Goal: Task Accomplishment & Management: Complete application form

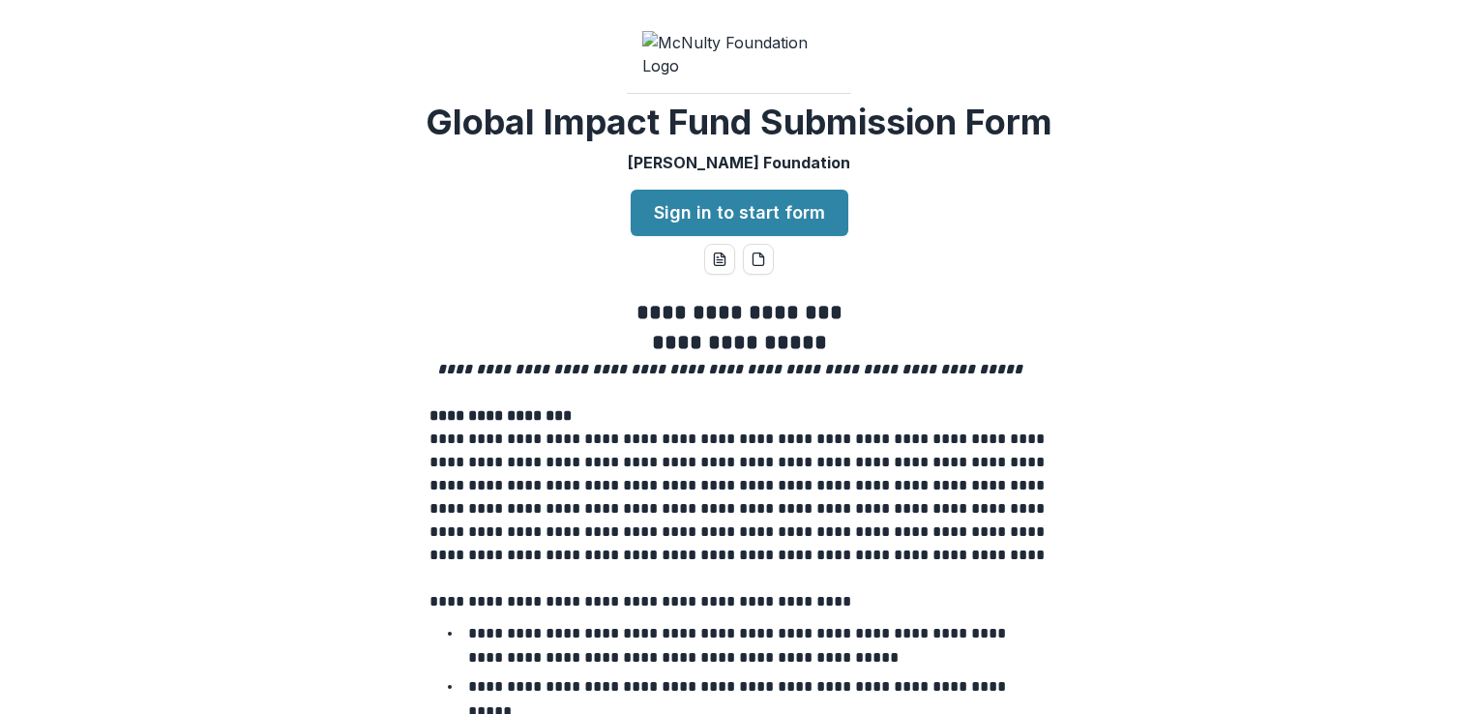
click at [1030, 478] on p "**********" at bounding box center [738, 497] width 619 height 139
click at [749, 200] on link "Sign in to start form" at bounding box center [740, 213] width 218 height 46
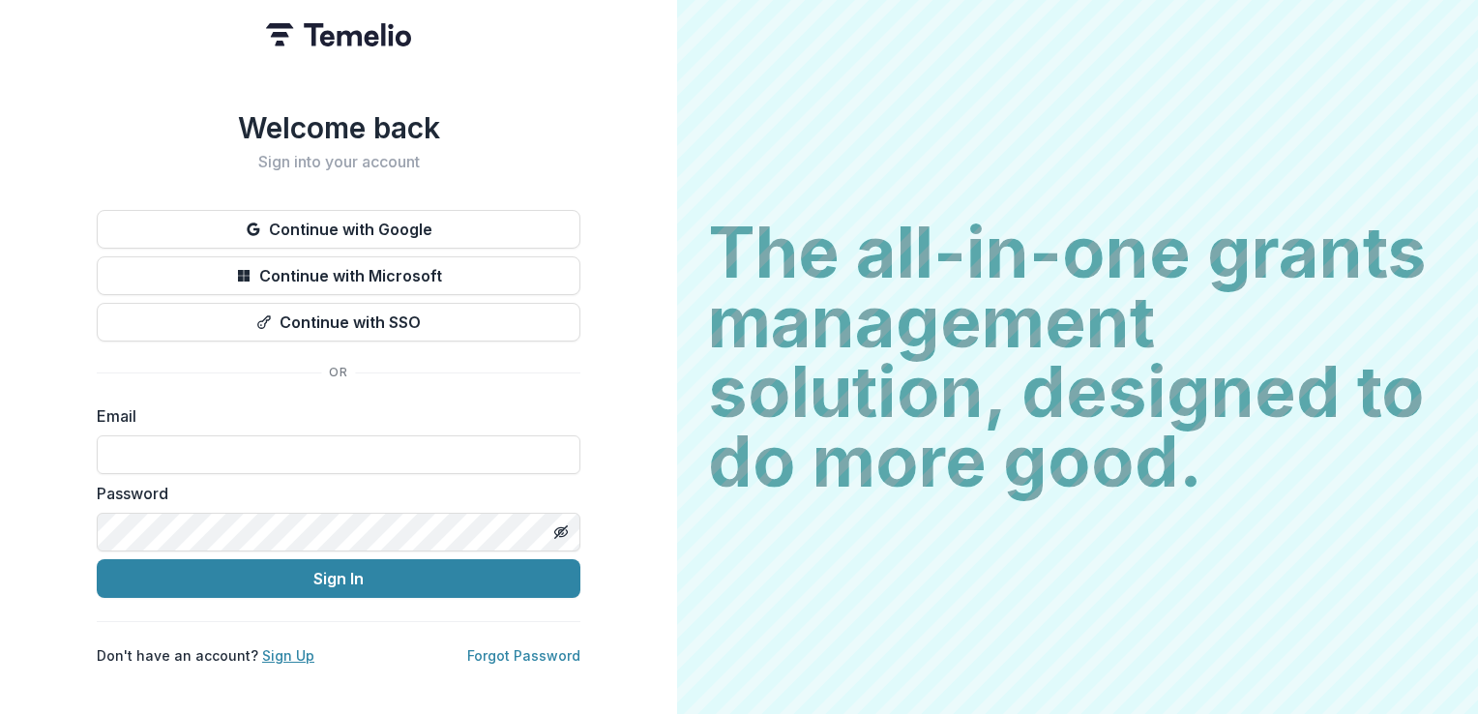
click at [282, 650] on link "Sign Up" at bounding box center [288, 655] width 52 height 16
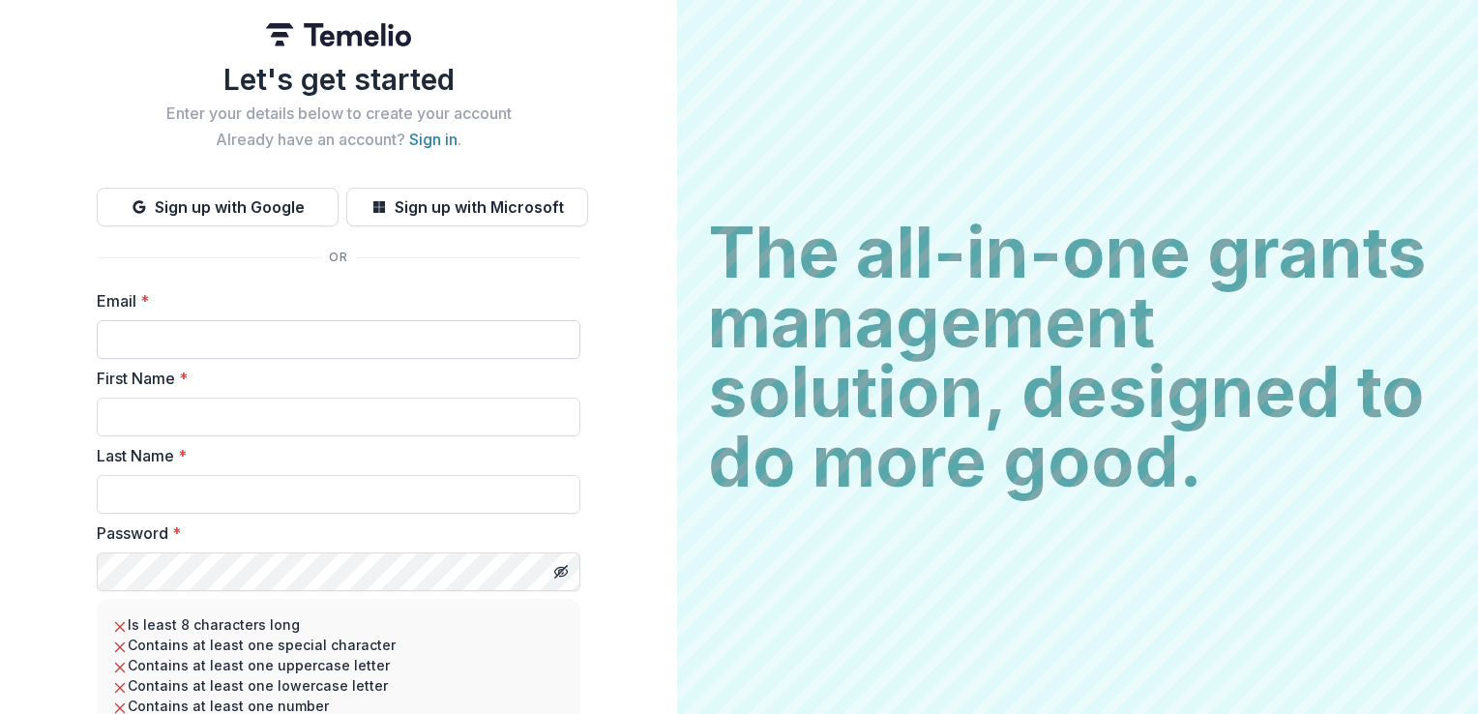
click at [237, 346] on input "Email *" at bounding box center [339, 339] width 484 height 39
type input "**********"
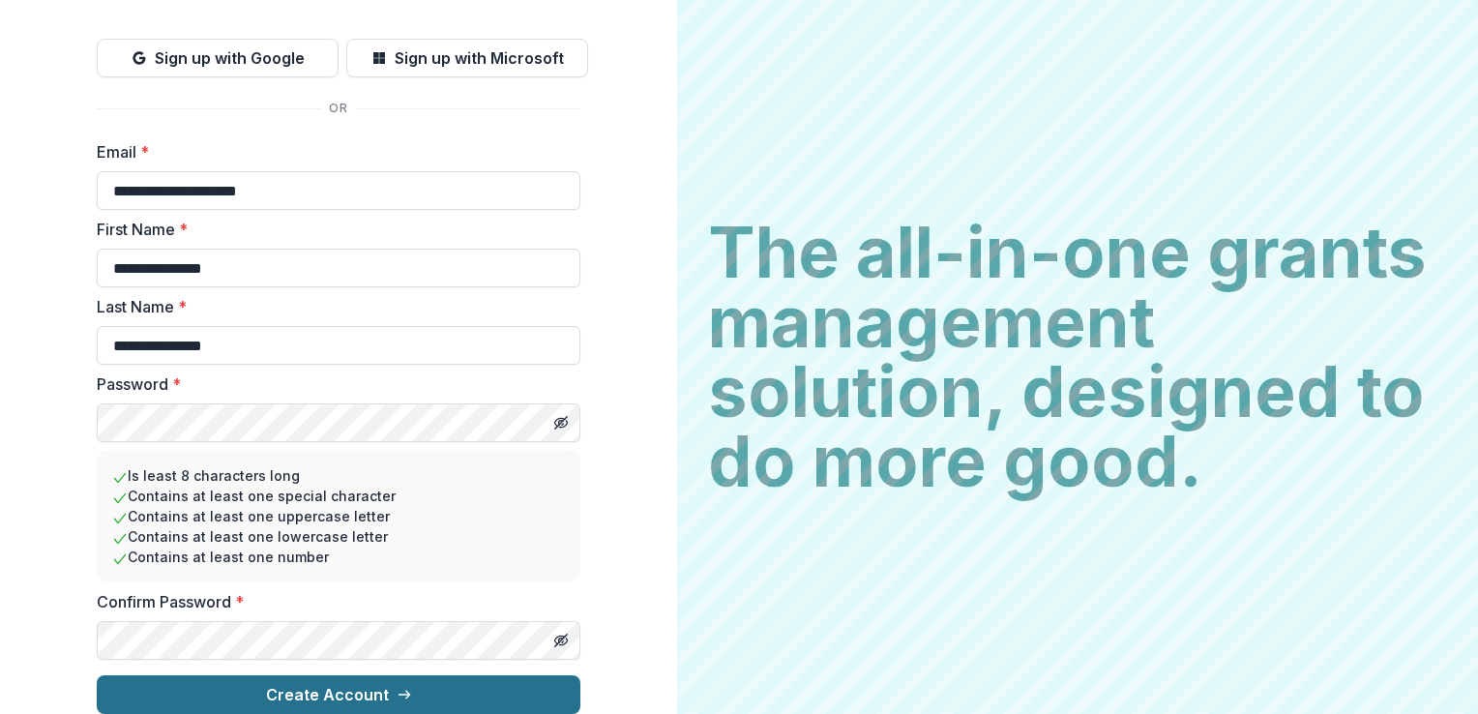
click at [384, 677] on button "Create Account" at bounding box center [339, 694] width 484 height 39
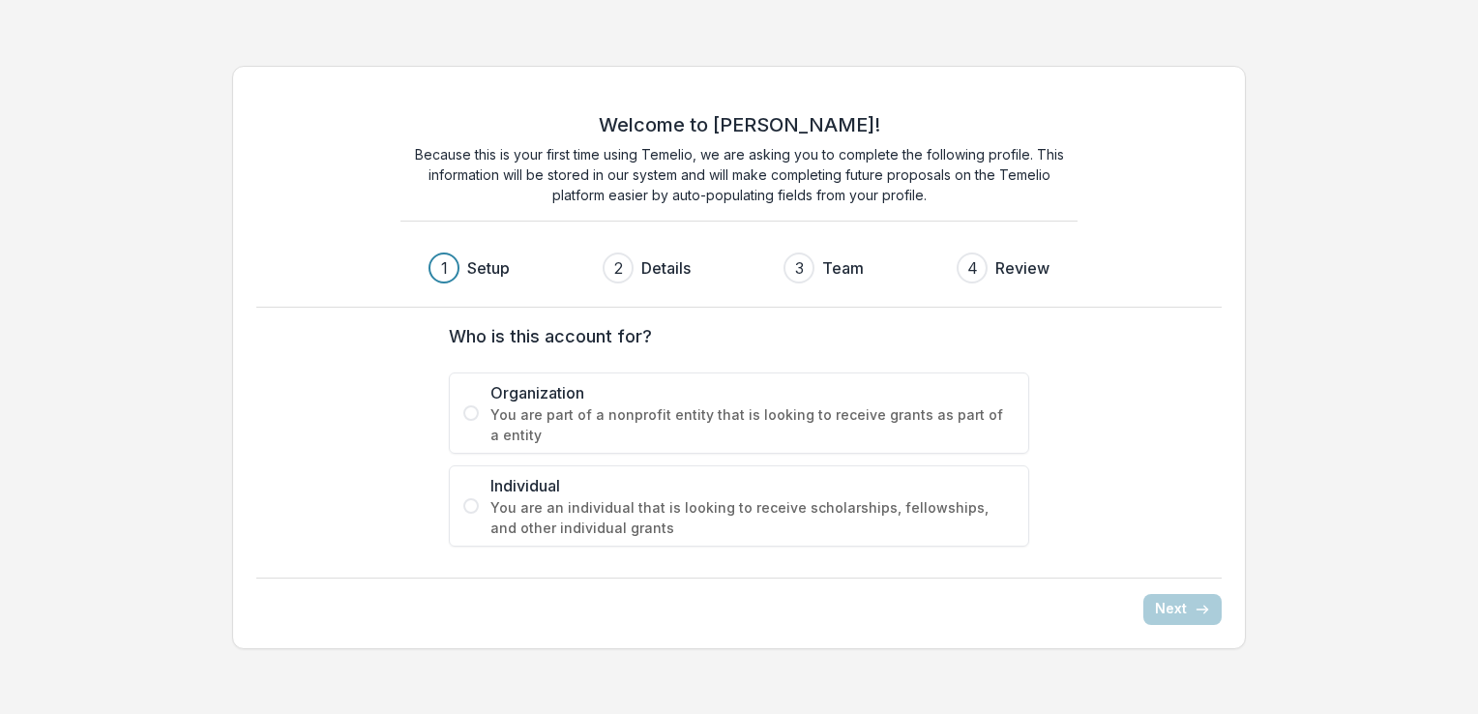
click at [468, 411] on span at bounding box center [470, 412] width 15 height 15
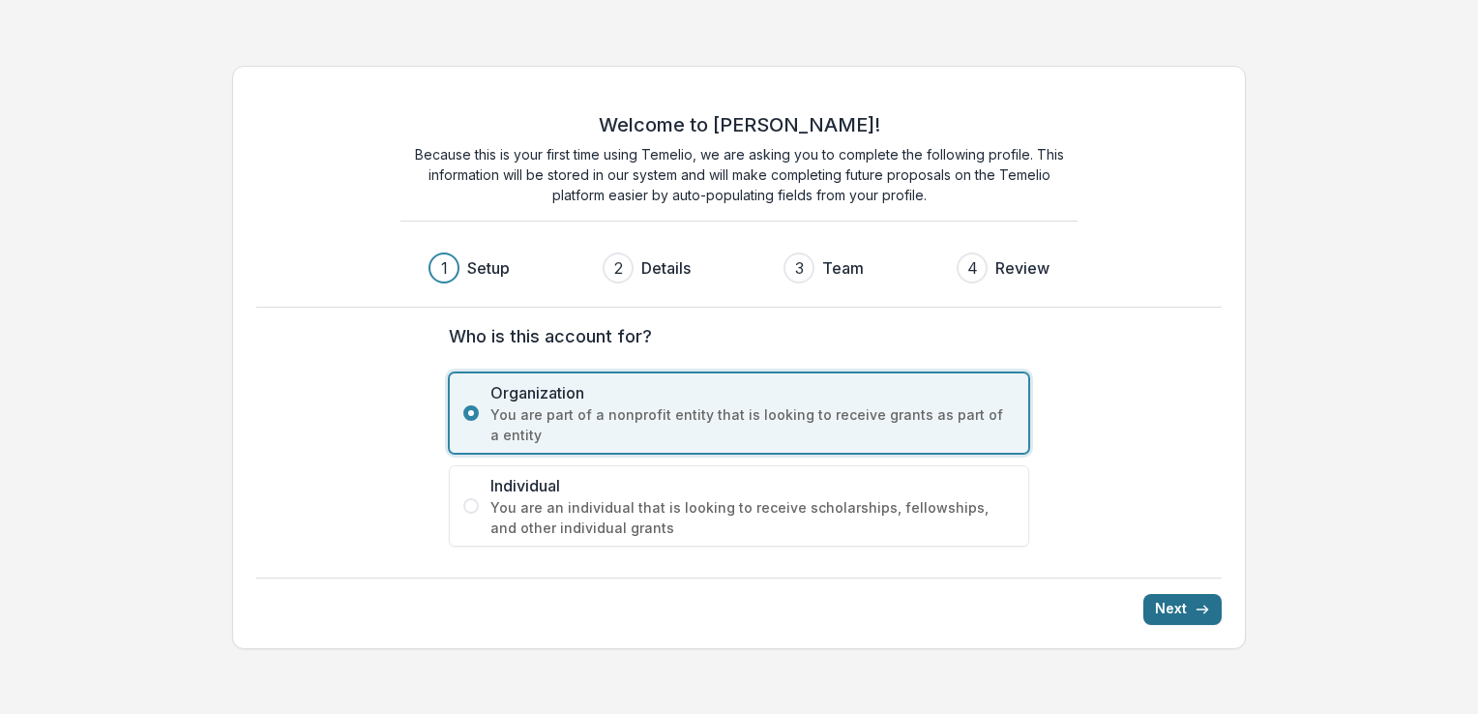
click at [1172, 605] on button "Next" at bounding box center [1182, 609] width 78 height 31
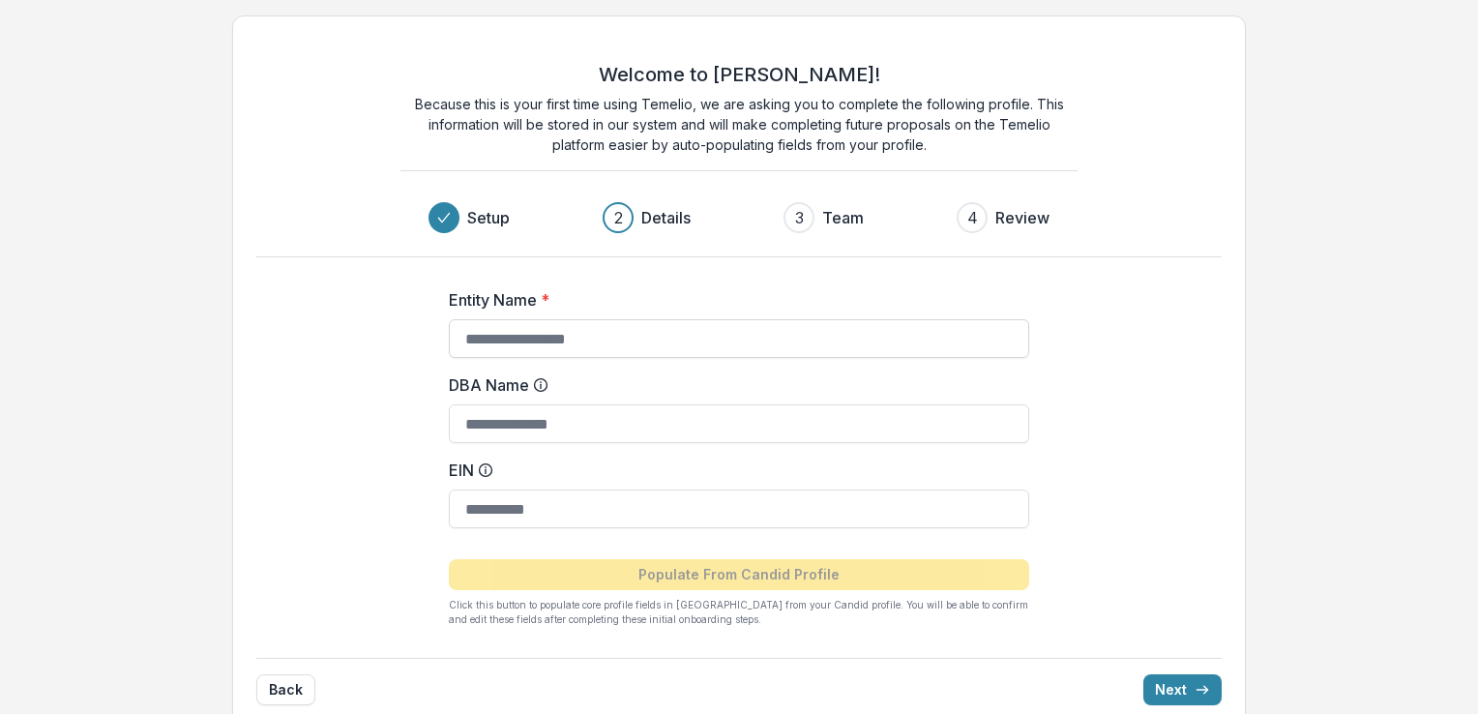
click at [495, 345] on input "Entity Name *" at bounding box center [739, 338] width 580 height 39
type input "**********"
click at [1166, 684] on button "Next" at bounding box center [1182, 689] width 78 height 31
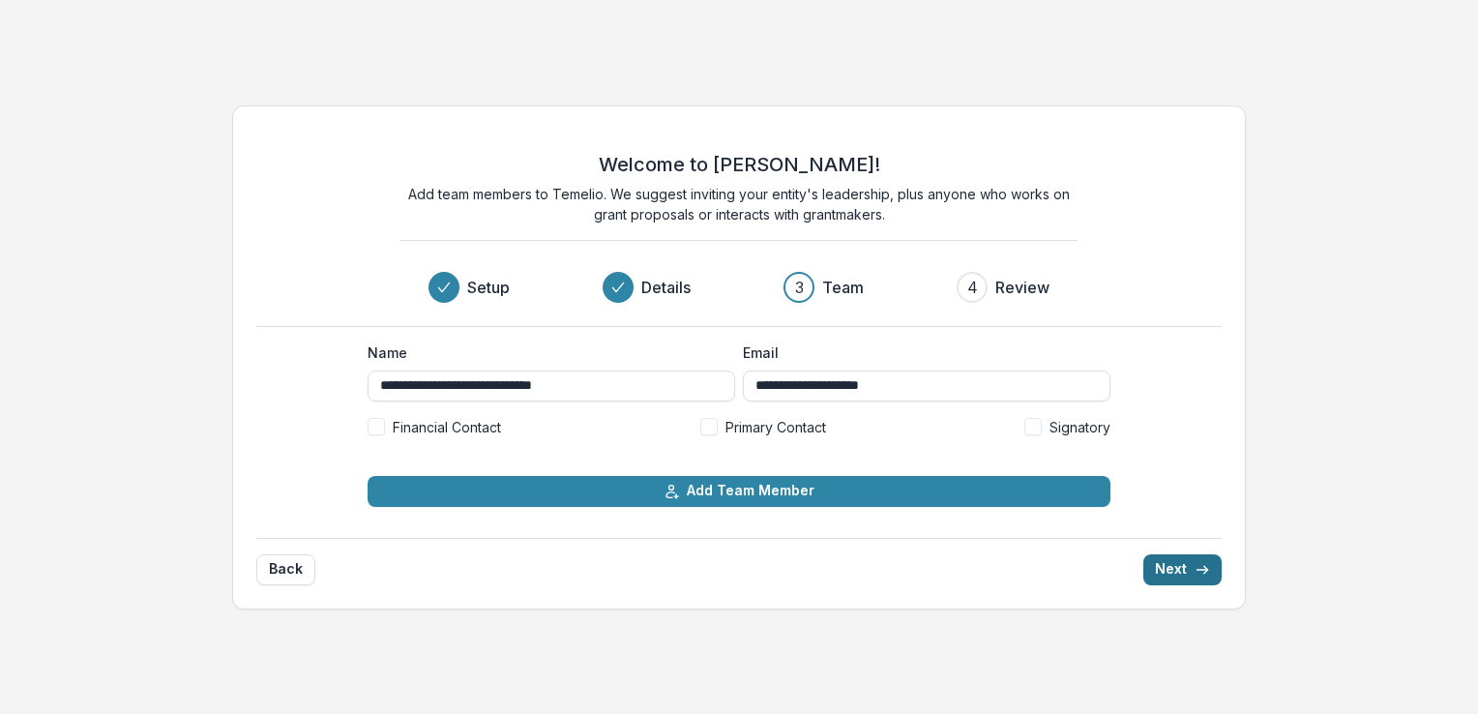
click at [1170, 565] on button "Next" at bounding box center [1182, 569] width 78 height 31
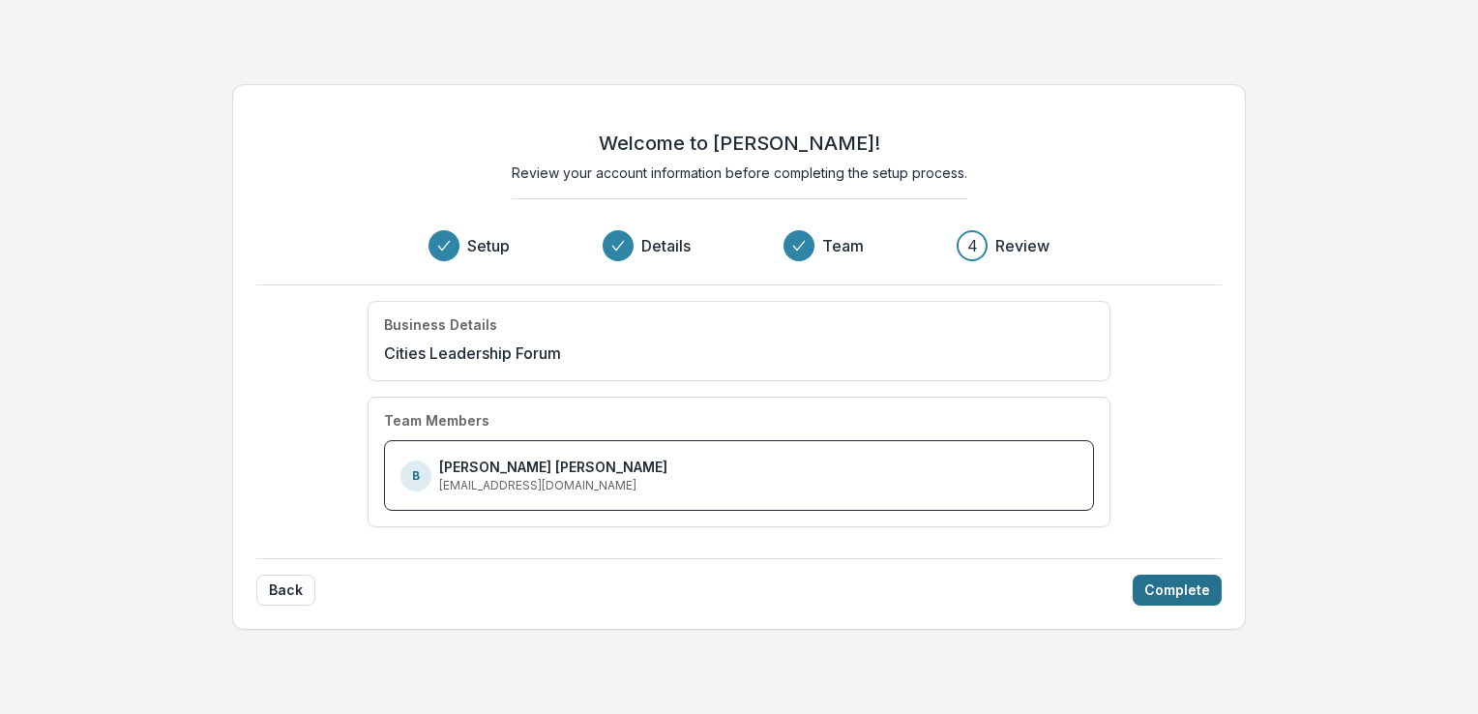
click at [1184, 592] on button "Complete" at bounding box center [1177, 590] width 89 height 31
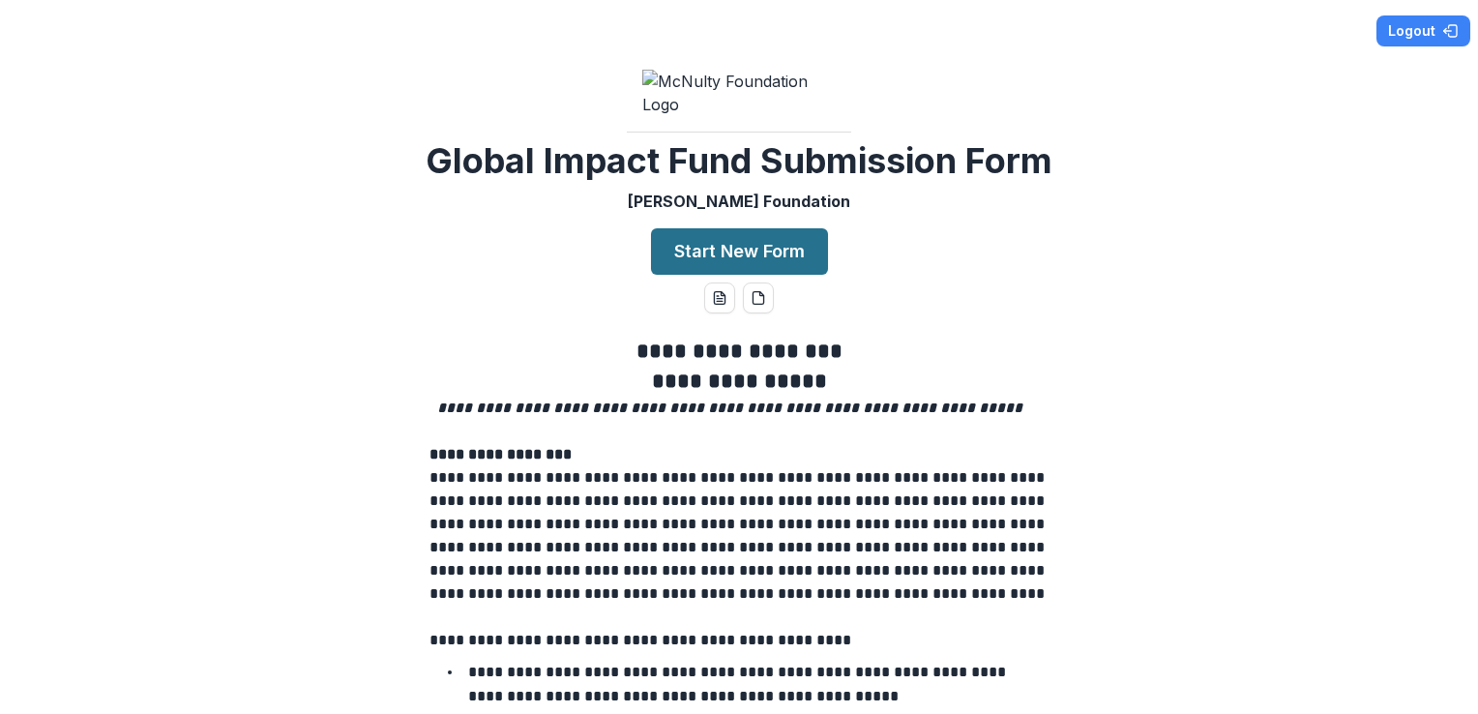
click at [739, 237] on button "Start New Form" at bounding box center [739, 251] width 177 height 46
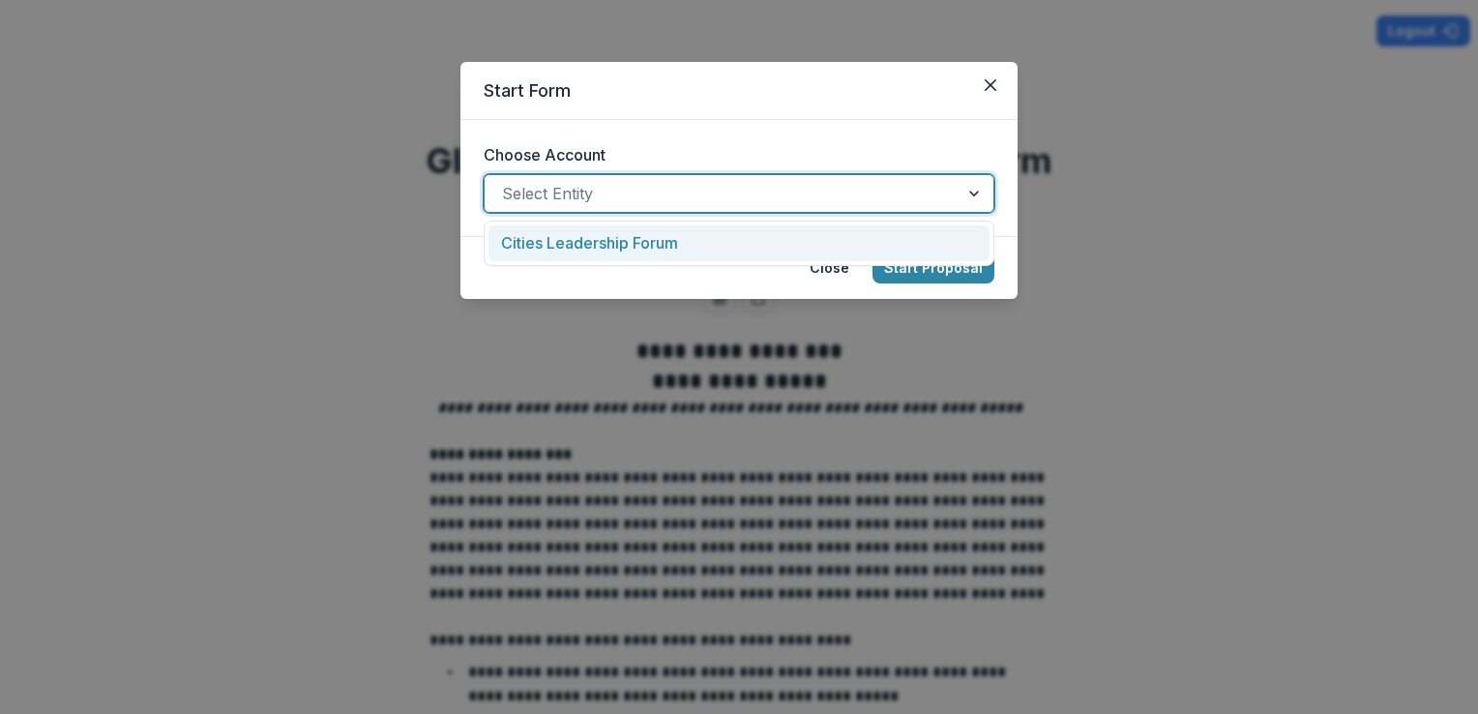
click at [947, 198] on div "Select Entity" at bounding box center [722, 193] width 474 height 31
click at [883, 235] on div "Cities Leadership Forum" at bounding box center [738, 243] width 501 height 36
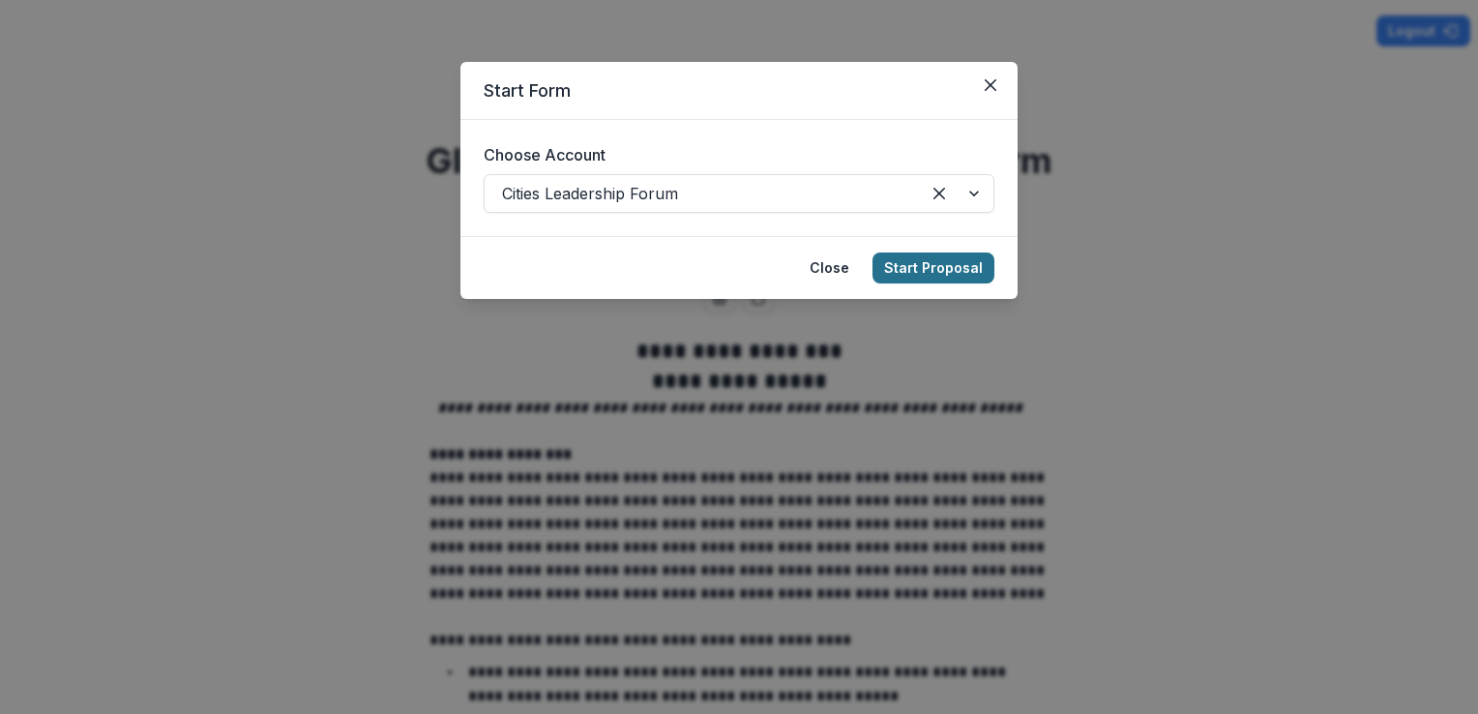
click at [929, 267] on button "Start Proposal" at bounding box center [933, 267] width 122 height 31
